Goal: Find specific page/section: Find specific page/section

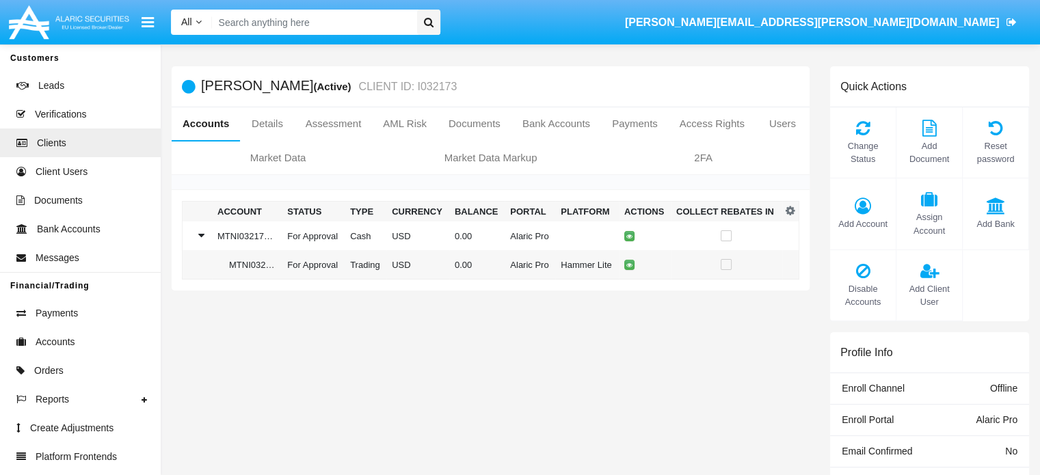
click at [319, 21] on input "Search" at bounding box center [312, 22] width 200 height 25
paste input "[EMAIL_ADDRESS][DOMAIN_NAME]"
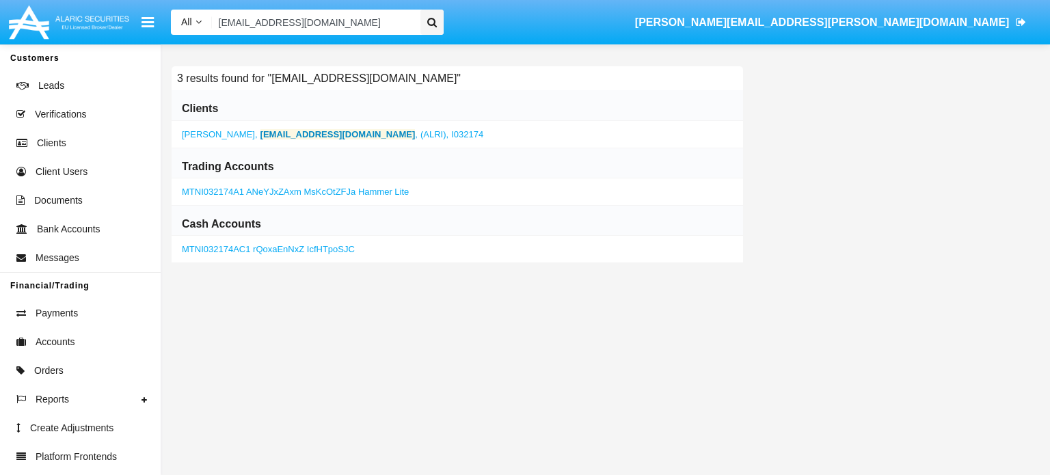
type input "[EMAIL_ADDRESS][DOMAIN_NAME]"
click at [293, 133] on b "[EMAIL_ADDRESS][DOMAIN_NAME]" at bounding box center [338, 134] width 155 height 10
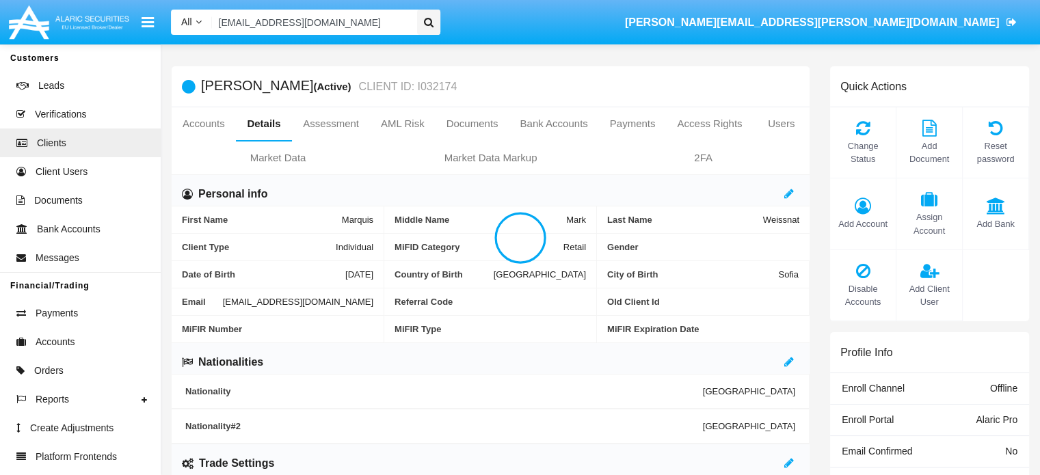
click at [204, 124] on div at bounding box center [520, 237] width 1040 height 475
click at [204, 124] on link "Accounts" at bounding box center [204, 123] width 64 height 33
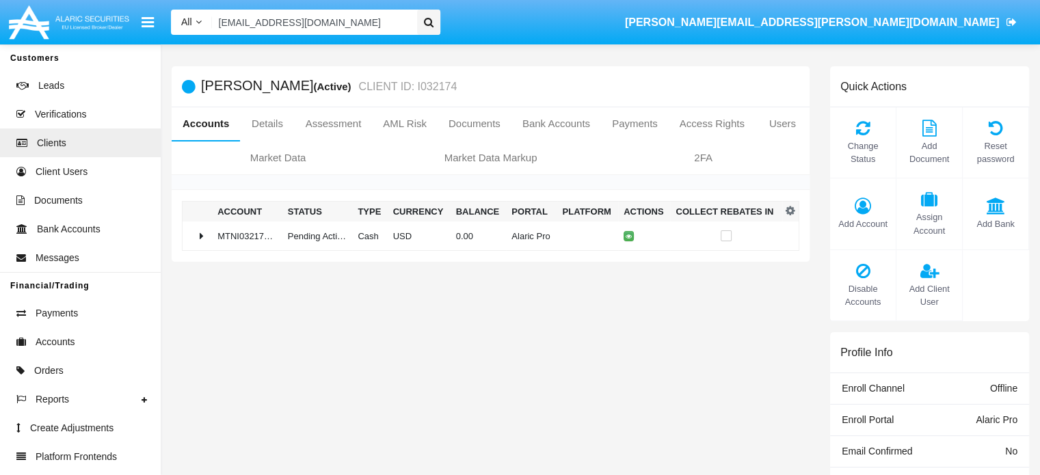
click at [204, 124] on link "Accounts" at bounding box center [206, 123] width 68 height 33
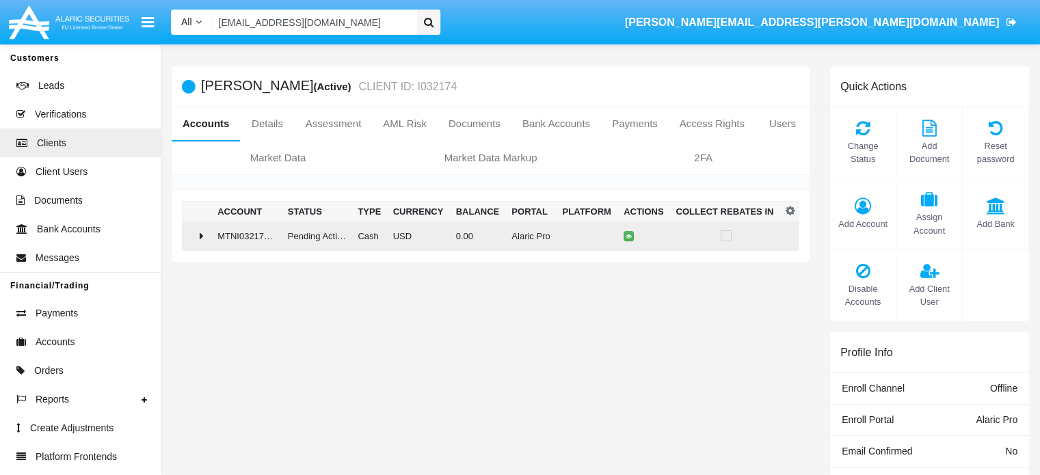
click at [201, 235] on icon at bounding box center [202, 235] width 4 height 11
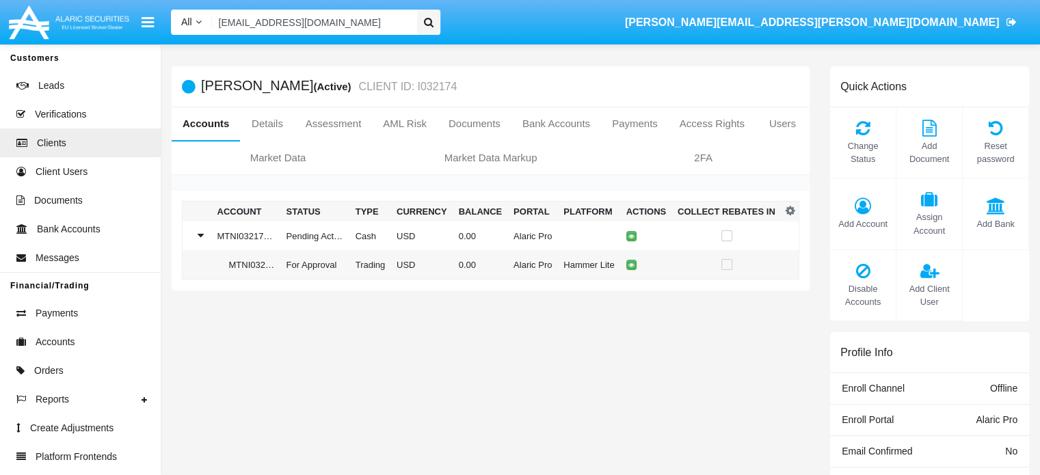
click at [343, 24] on input "[EMAIL_ADDRESS][DOMAIN_NAME]" at bounding box center [312, 22] width 200 height 25
click at [399, 21] on input "[EMAIL_ADDRESS][DOMAIN_NAME]" at bounding box center [312, 22] width 200 height 25
click at [308, 24] on input "Search" at bounding box center [312, 22] width 200 height 25
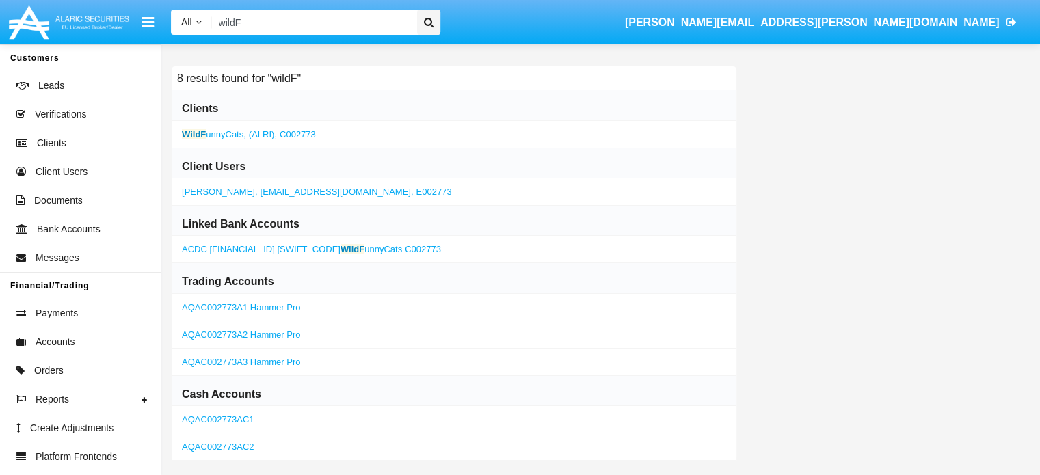
type input "wildF"
click at [202, 136] on b "WildF" at bounding box center [194, 134] width 24 height 10
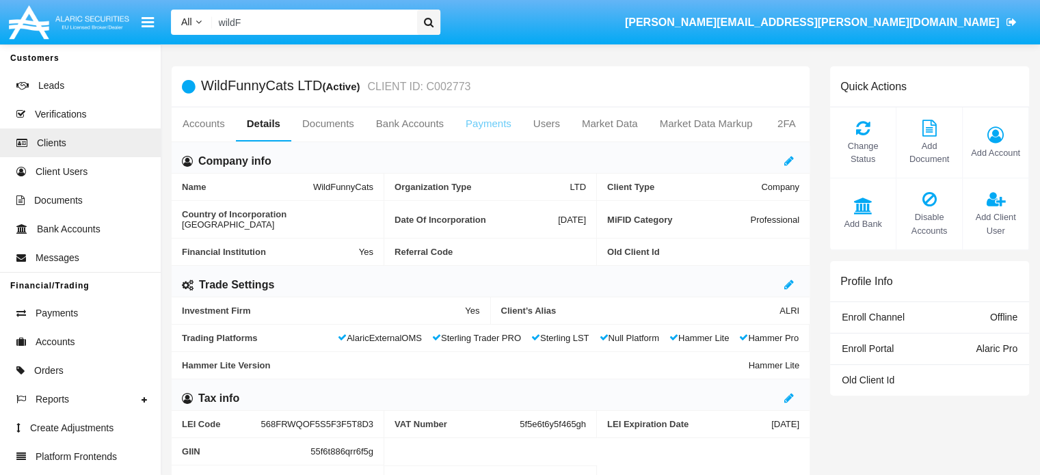
click at [473, 124] on link "Payments" at bounding box center [489, 123] width 68 height 33
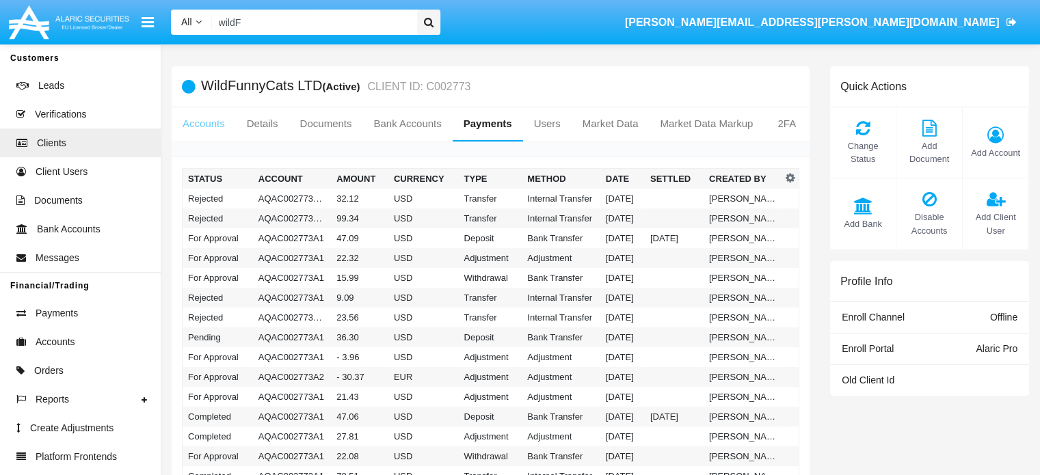
click at [195, 118] on link "Accounts" at bounding box center [204, 123] width 64 height 33
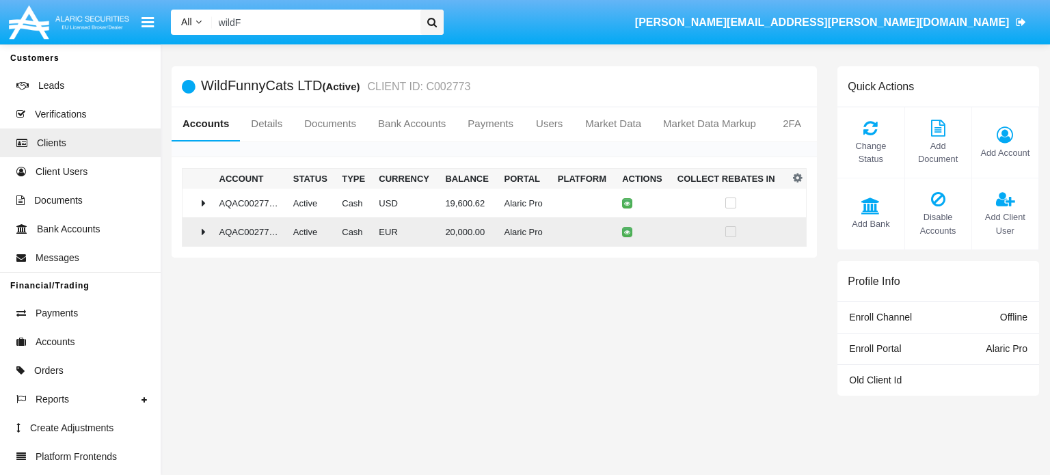
click at [191, 229] on div at bounding box center [198, 231] width 21 height 11
click at [200, 232] on icon at bounding box center [203, 232] width 11 height 4
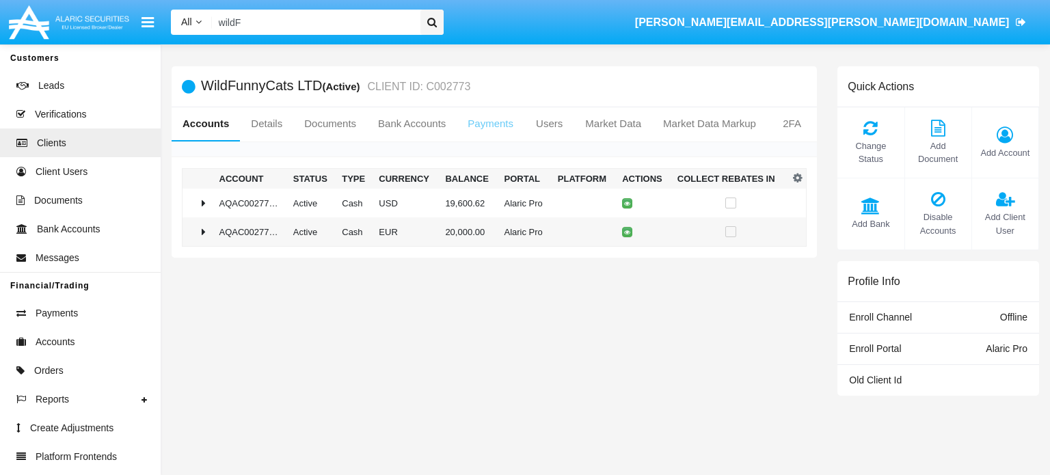
click at [473, 122] on link "Payments" at bounding box center [491, 123] width 68 height 33
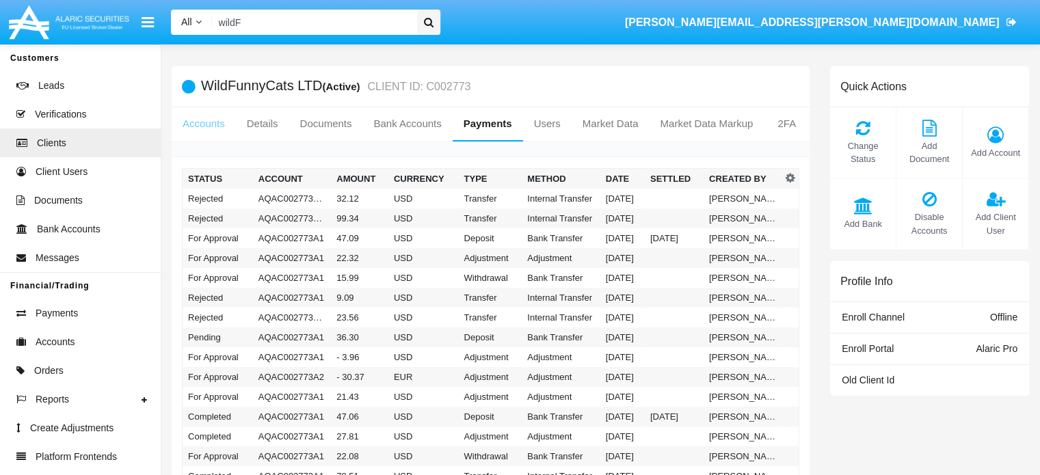
click at [198, 125] on link "Accounts" at bounding box center [204, 123] width 64 height 33
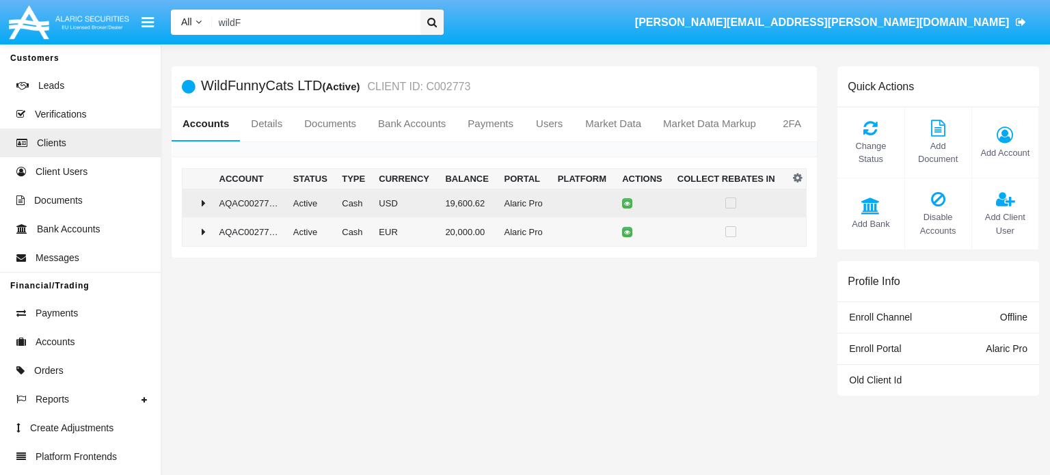
click at [198, 199] on div at bounding box center [198, 203] width 21 height 11
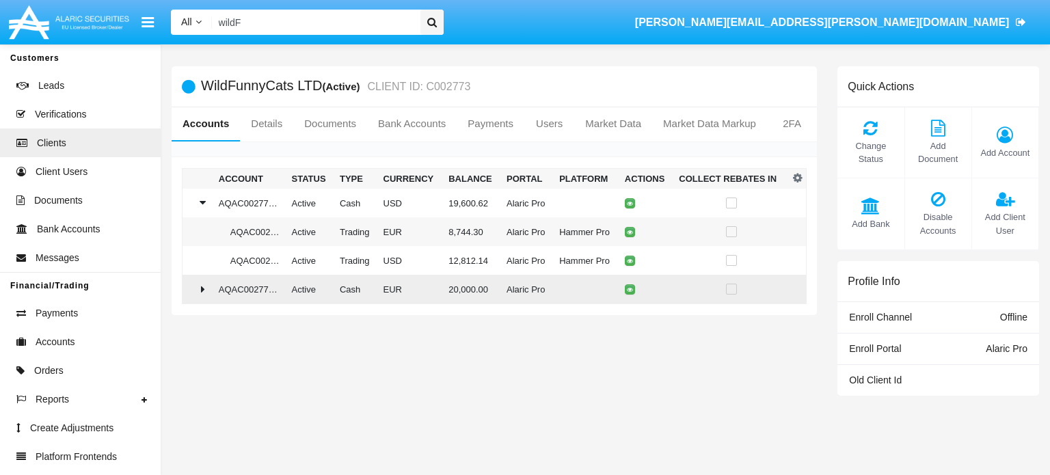
click at [197, 294] on div at bounding box center [198, 289] width 20 height 11
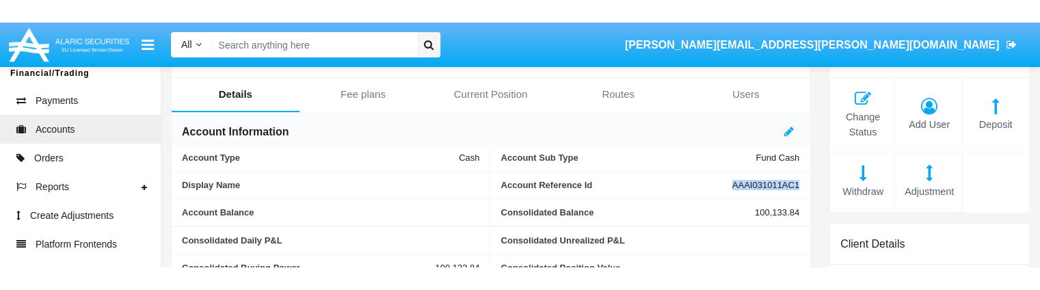
scroll to position [2, 0]
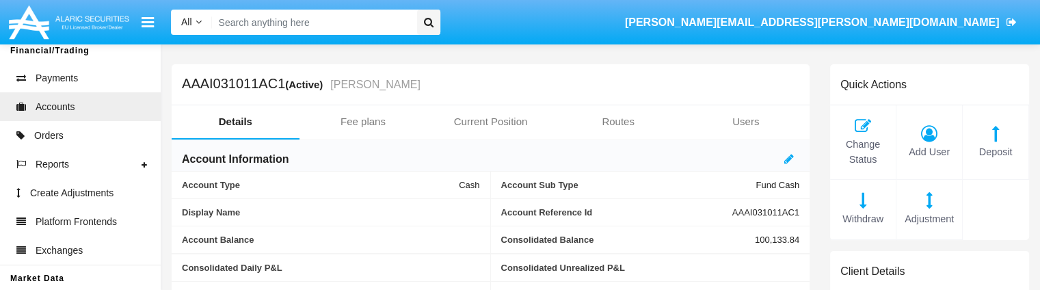
click at [321, 25] on input "Search" at bounding box center [312, 22] width 200 height 25
type input "wild"
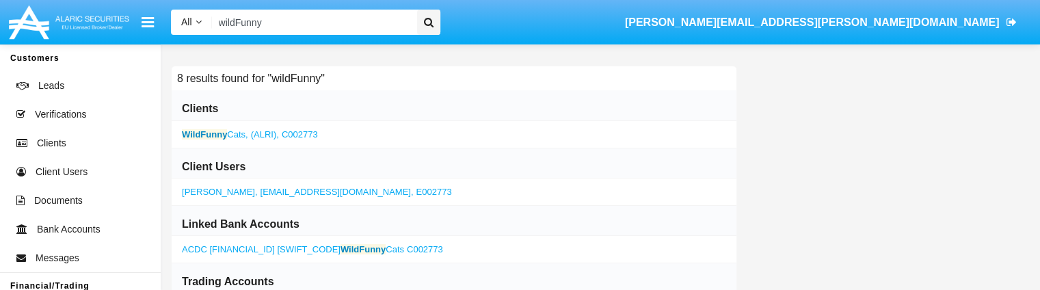
type input "wildFunny"
click at [204, 135] on b "WildFunny" at bounding box center [204, 134] width 45 height 10
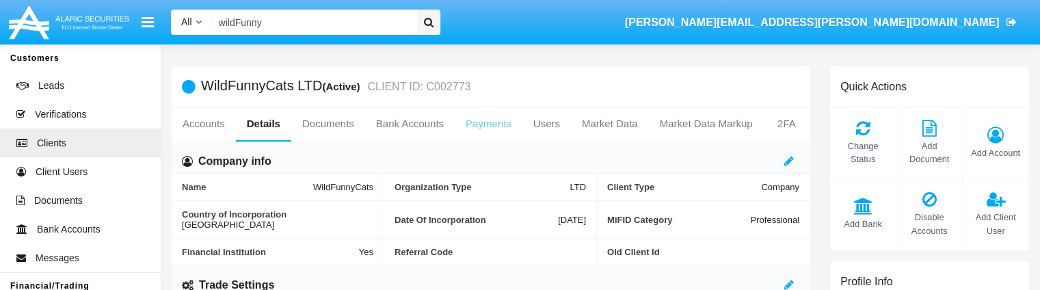
click at [486, 124] on link "Payments" at bounding box center [489, 123] width 68 height 33
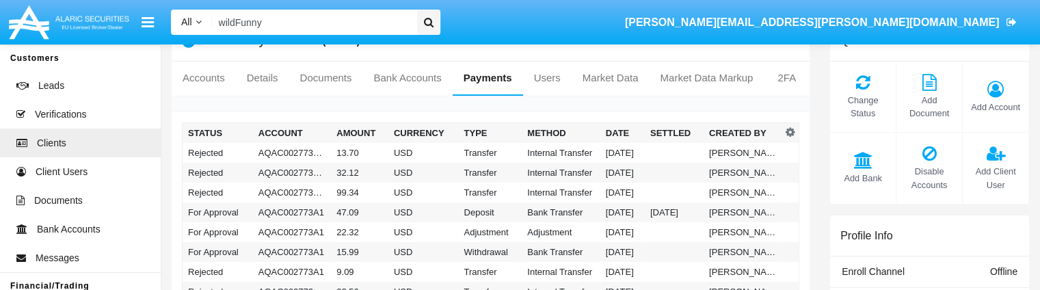
scroll to position [47, 0]
